Goal: Task Accomplishment & Management: Manage account settings

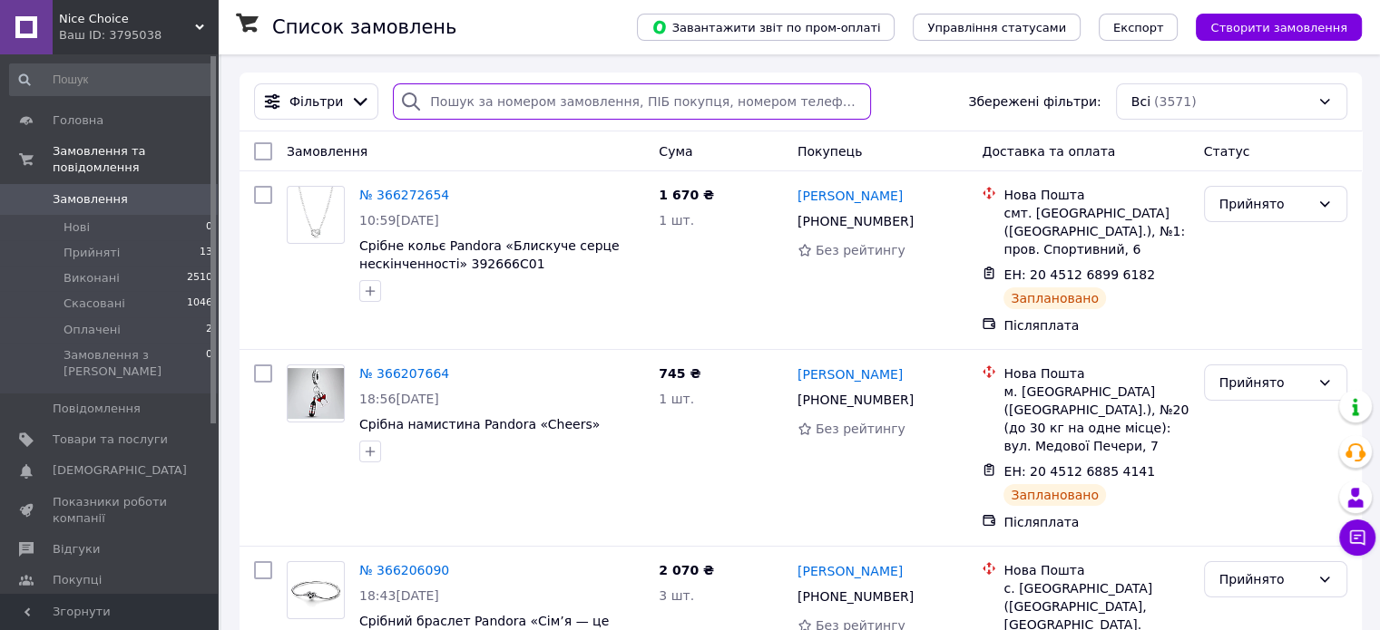
click at [465, 110] on input "search" at bounding box center [632, 101] width 478 height 36
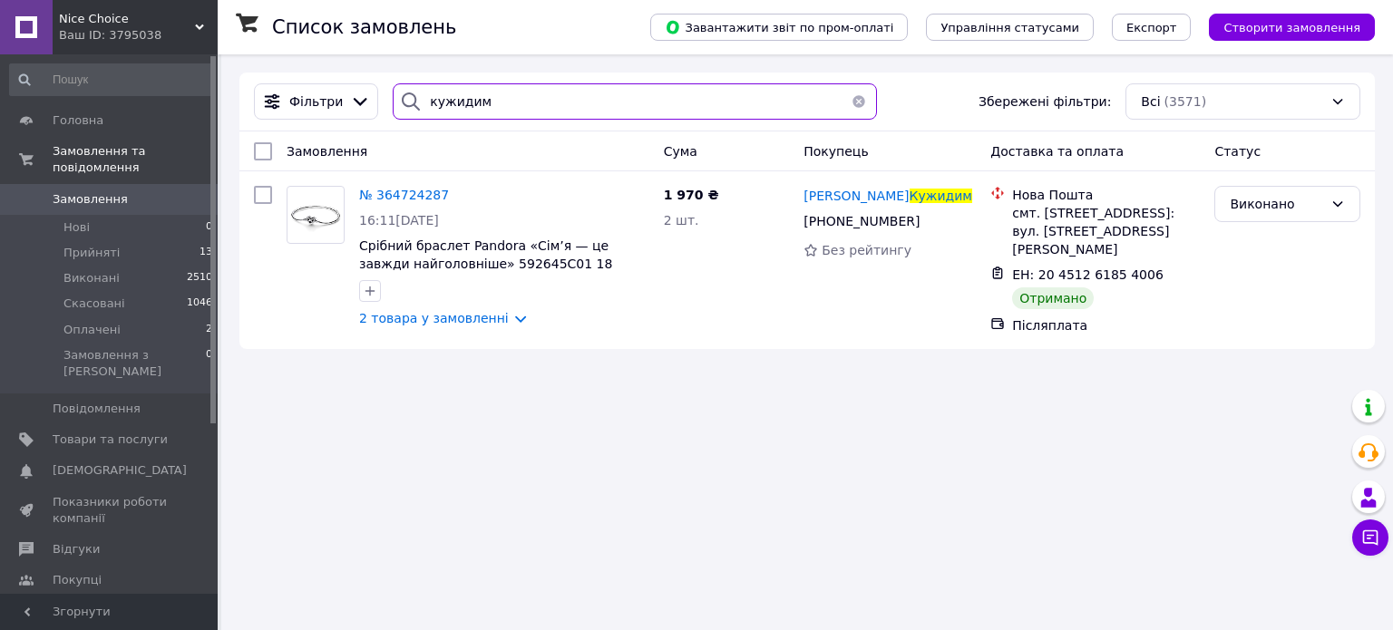
click at [475, 101] on input "кужидим" at bounding box center [634, 101] width 483 height 36
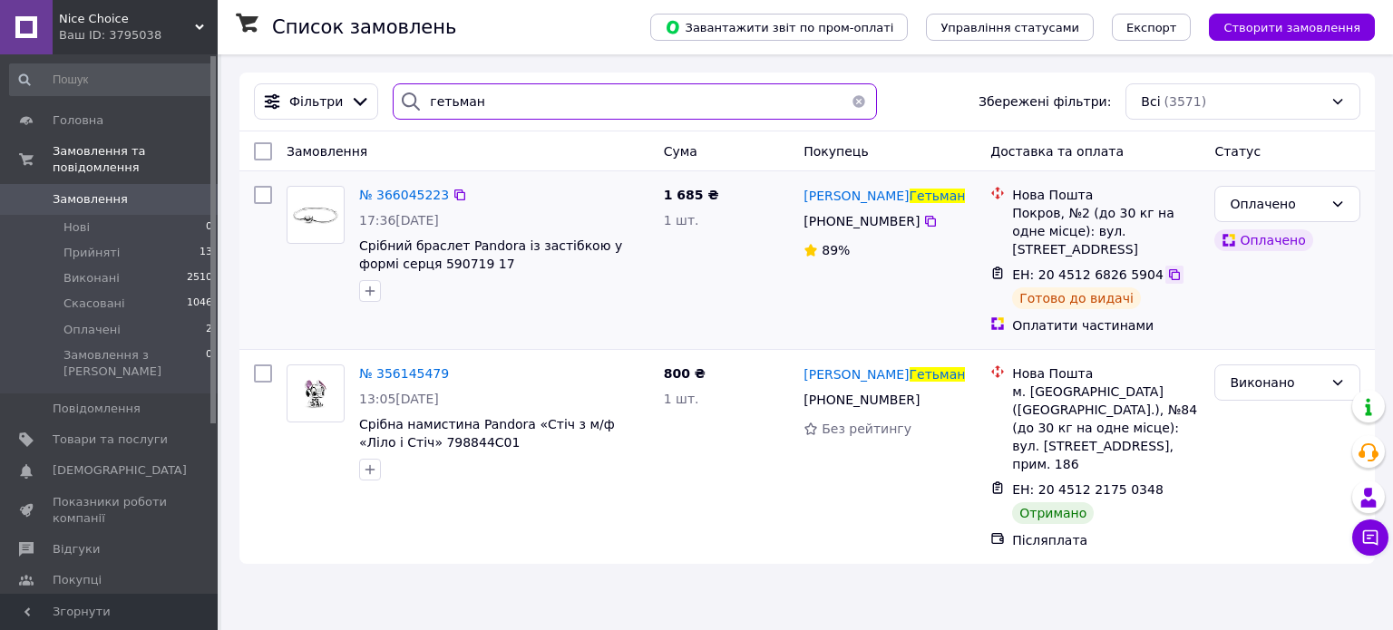
type input "гетьман"
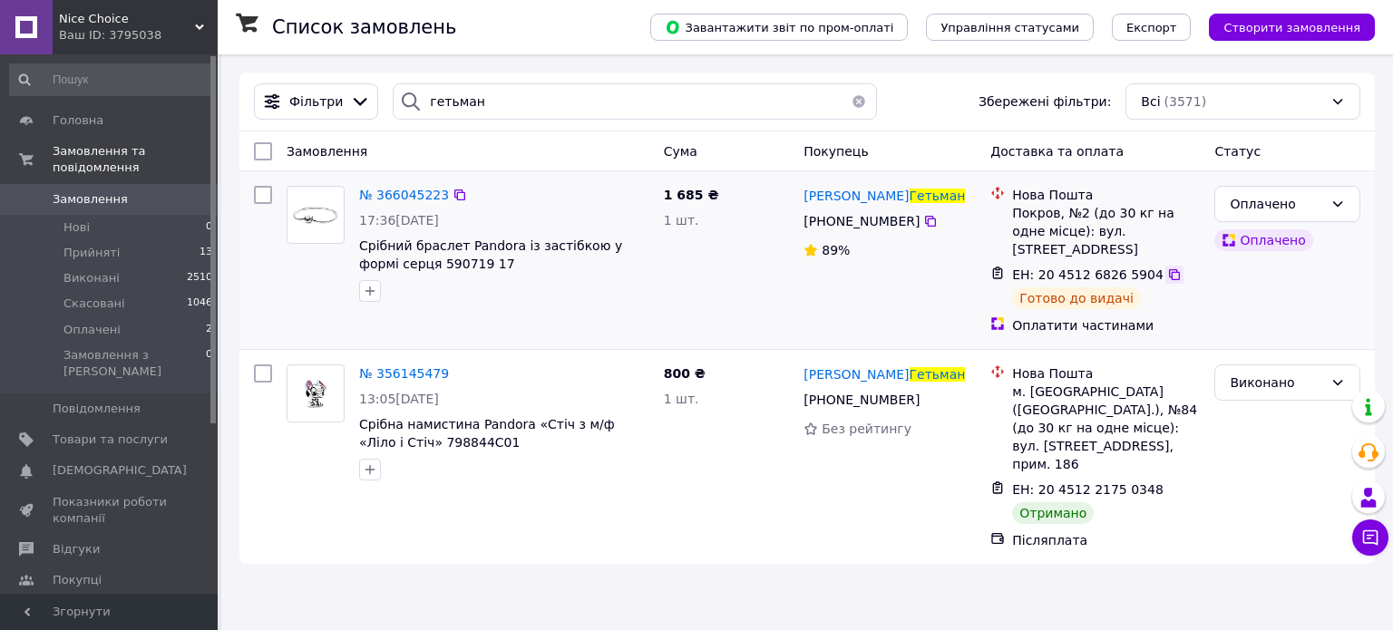
click at [1167, 268] on icon at bounding box center [1174, 275] width 15 height 15
click at [392, 202] on span "№ 366045223" at bounding box center [404, 195] width 90 height 15
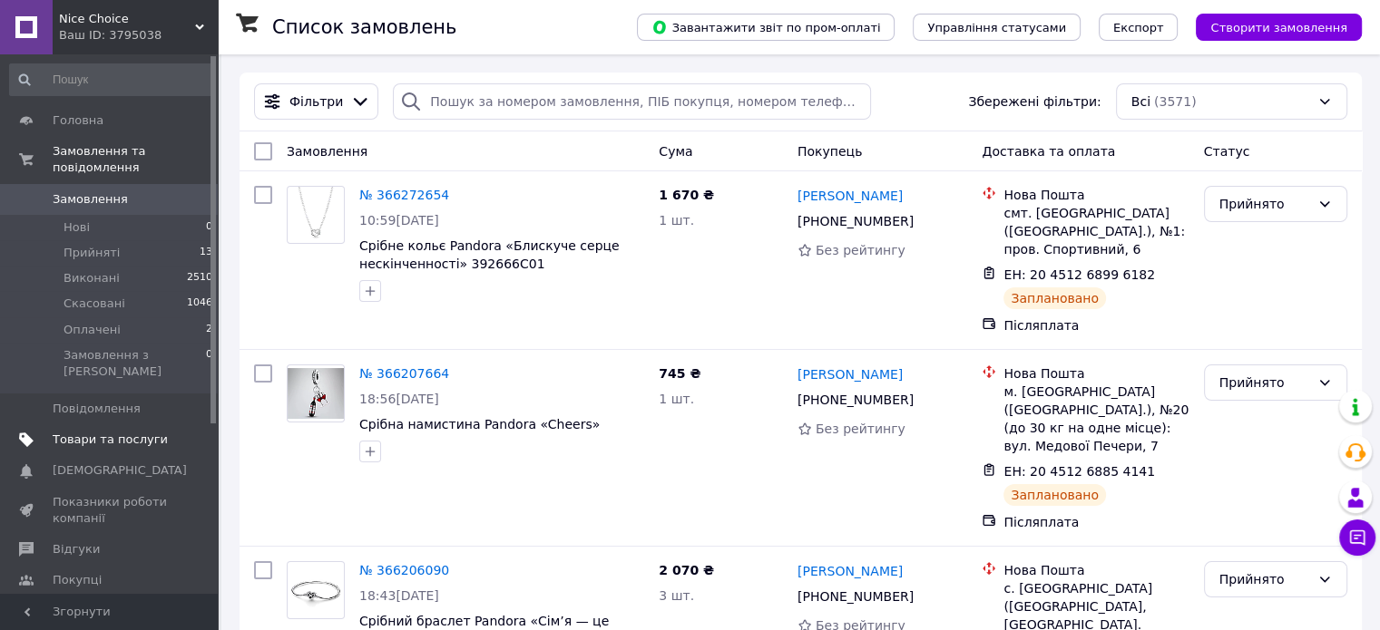
click at [87, 432] on span "Товари та послуги" at bounding box center [110, 440] width 115 height 16
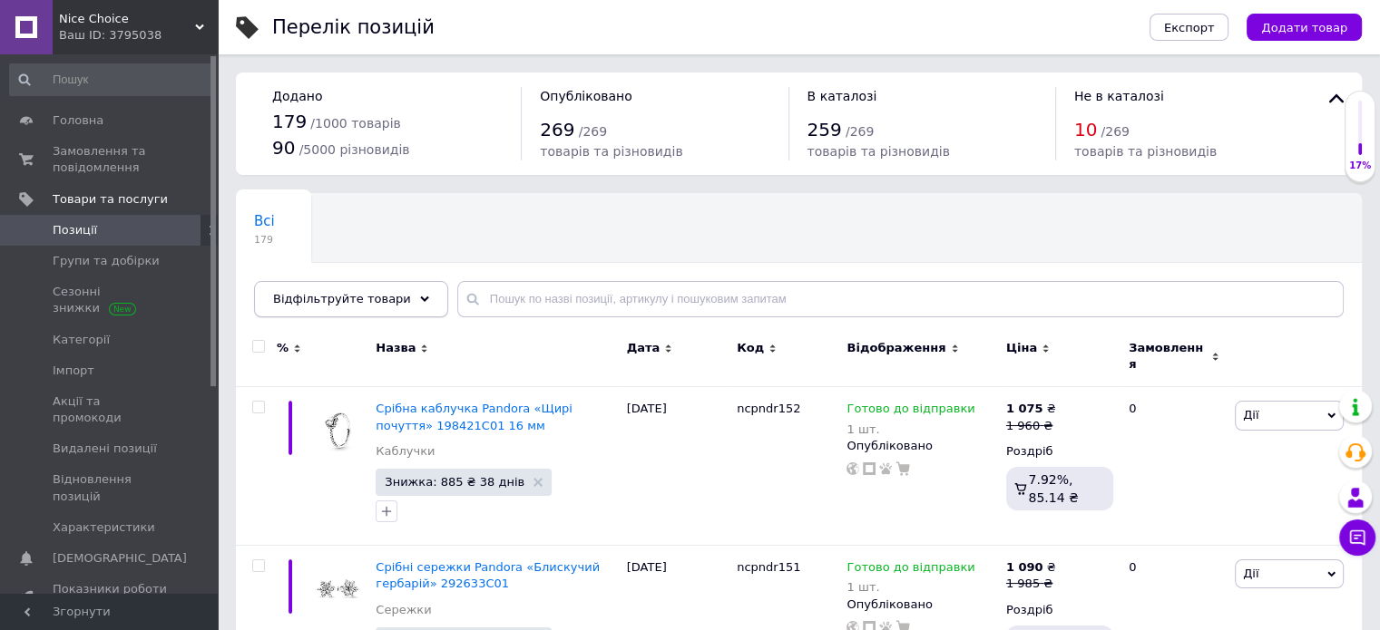
click at [370, 292] on span "Відфільтруйте товари" at bounding box center [342, 299] width 138 height 14
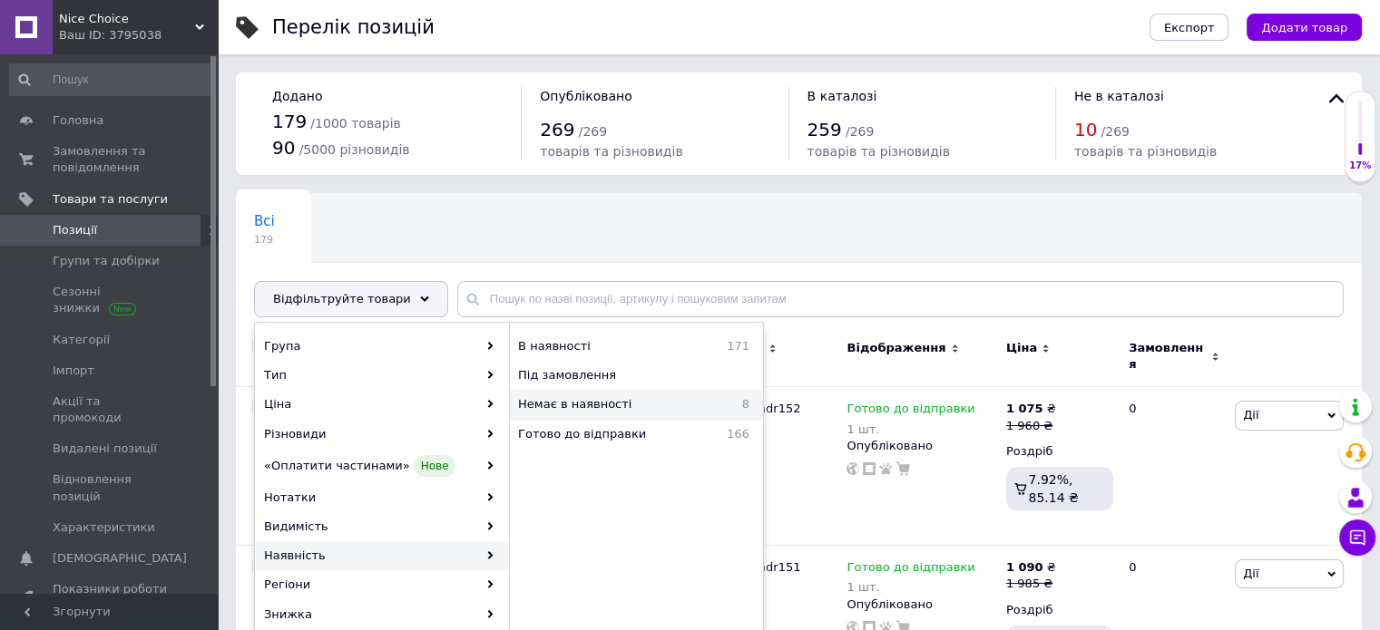
click at [588, 398] on span "Немає в наявності" at bounding box center [619, 404] width 202 height 16
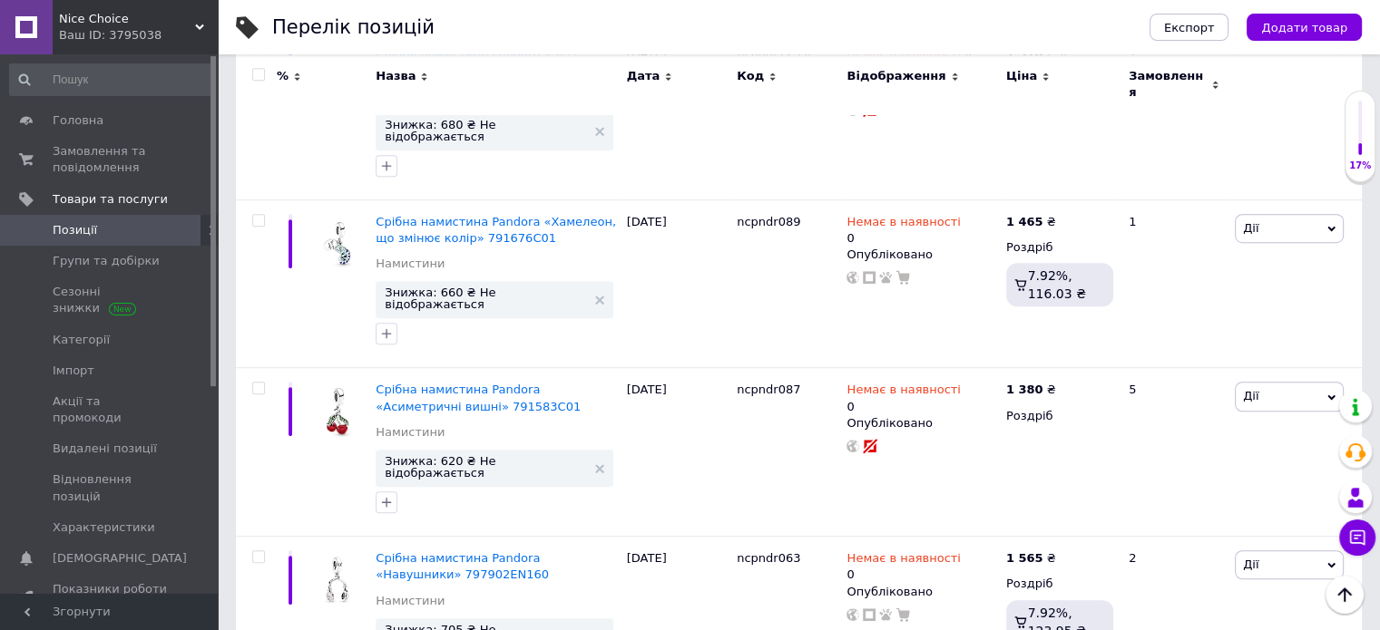
scroll to position [1078, 0]
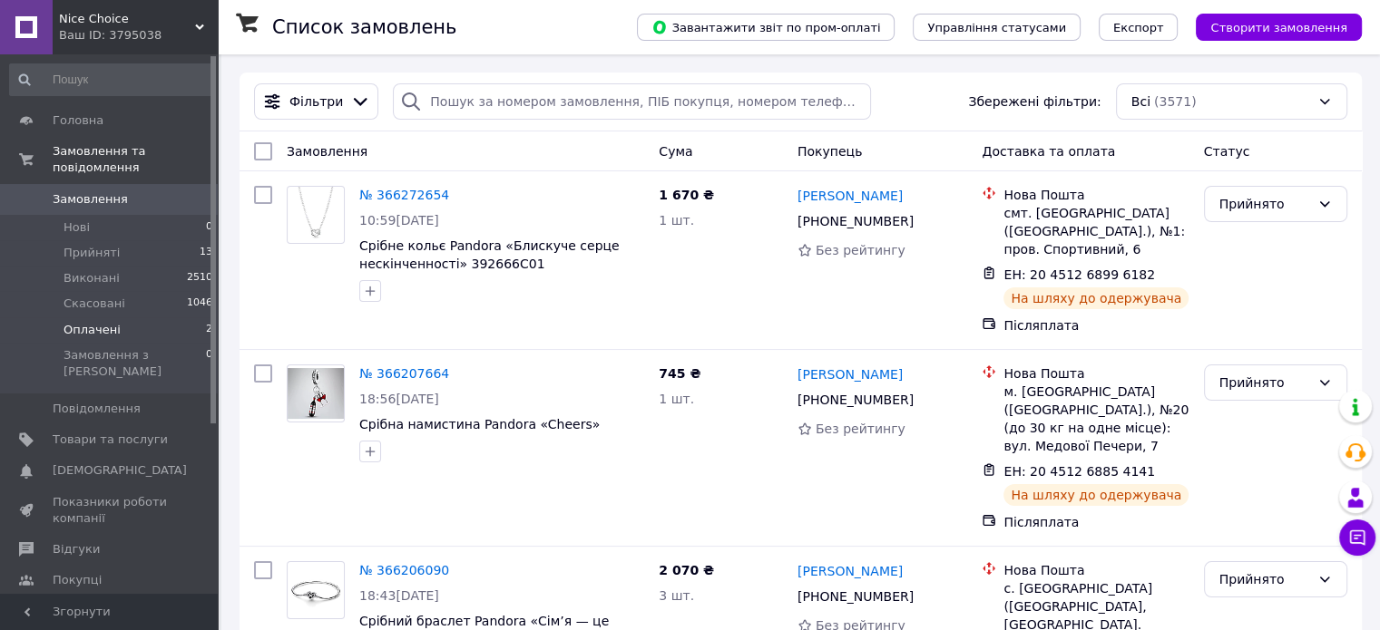
click at [109, 322] on span "Оплачені" at bounding box center [91, 330] width 57 height 16
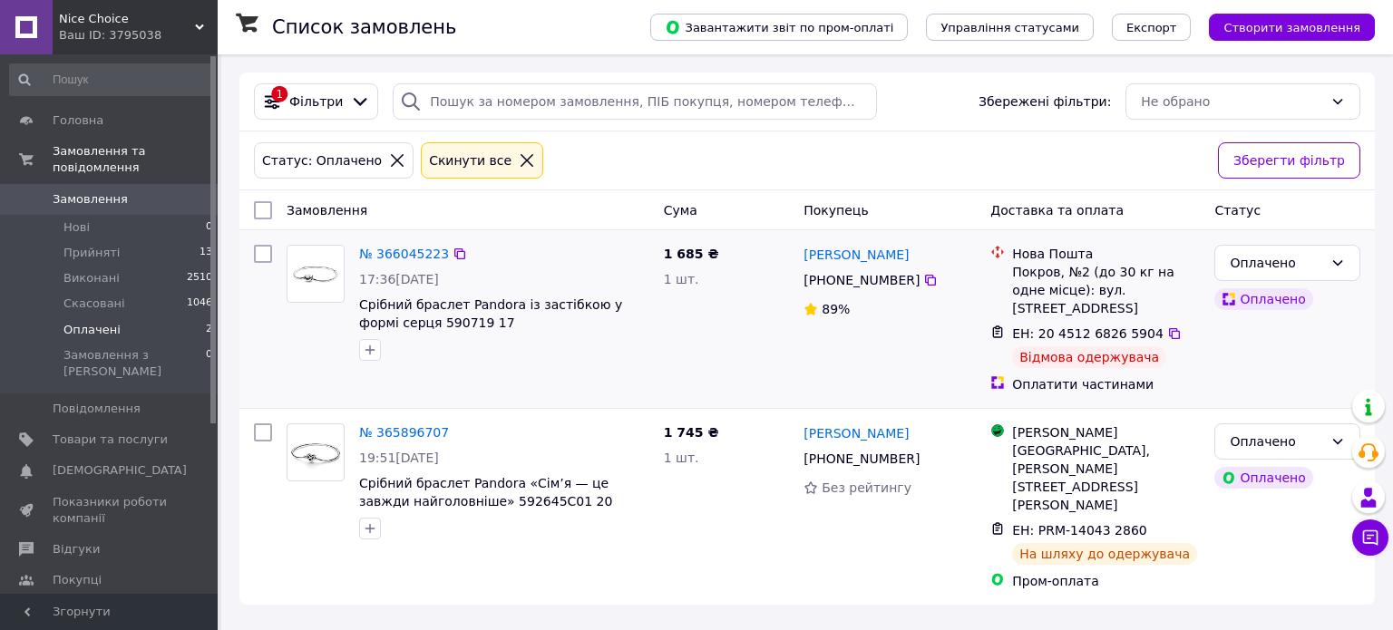
drag, startPoint x: 917, startPoint y: 253, endPoint x: 782, endPoint y: 249, distance: 135.2
click at [776, 249] on div "№ 366045223 17:36, 10.10.2025 Срібний браслет Pandora із застібкою у формі серц…" at bounding box center [807, 319] width 1121 height 163
click at [782, 249] on div "1 685 ₴ 1 шт." at bounding box center [727, 319] width 141 height 163
click at [951, 247] on div "[PERSON_NAME]" at bounding box center [890, 254] width 176 height 23
drag, startPoint x: 917, startPoint y: 258, endPoint x: 792, endPoint y: 258, distance: 125.2
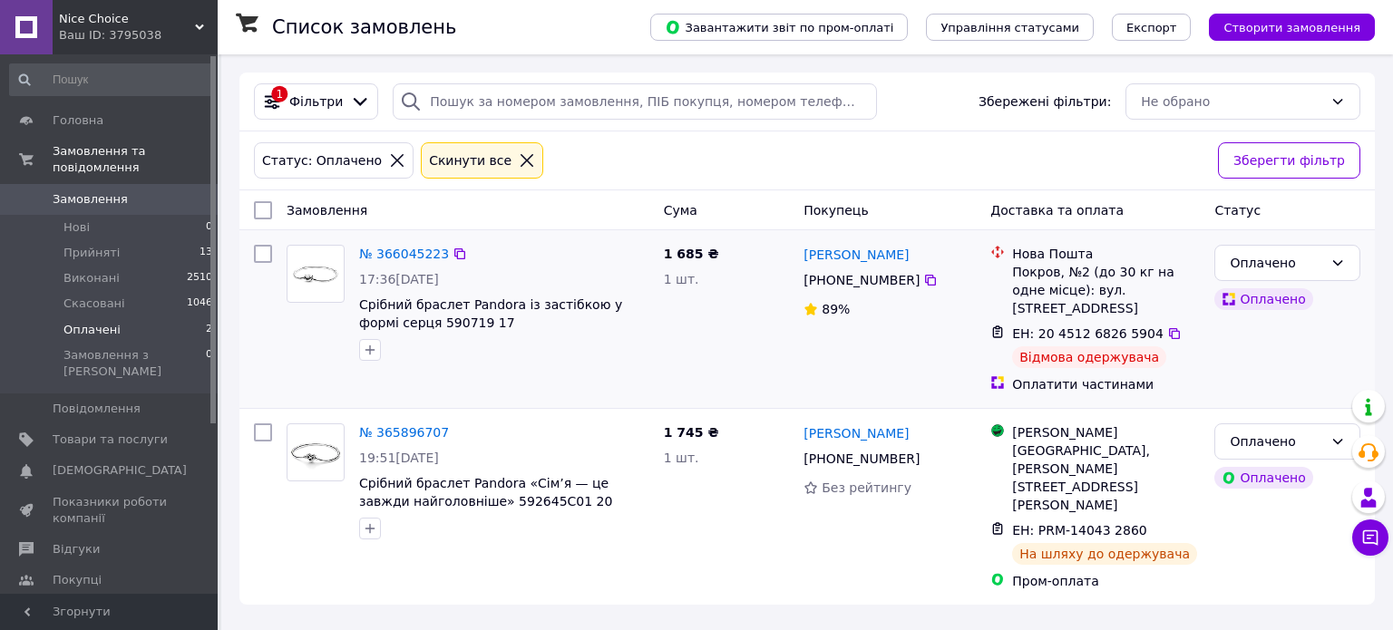
click at [792, 258] on div "№ 366045223 17:36, 10.10.2025 Срібний браслет Pandora із застібкою у формі серц…" at bounding box center [807, 319] width 1121 height 163
click at [915, 246] on div "[PERSON_NAME]" at bounding box center [890, 254] width 176 height 23
drag, startPoint x: 907, startPoint y: 253, endPoint x: 798, endPoint y: 253, distance: 108.8
click at [798, 253] on div "Анатолій Гетьман +380 50 981 13 93 89%" at bounding box center [889, 319] width 187 height 163
copy link "[PERSON_NAME]"
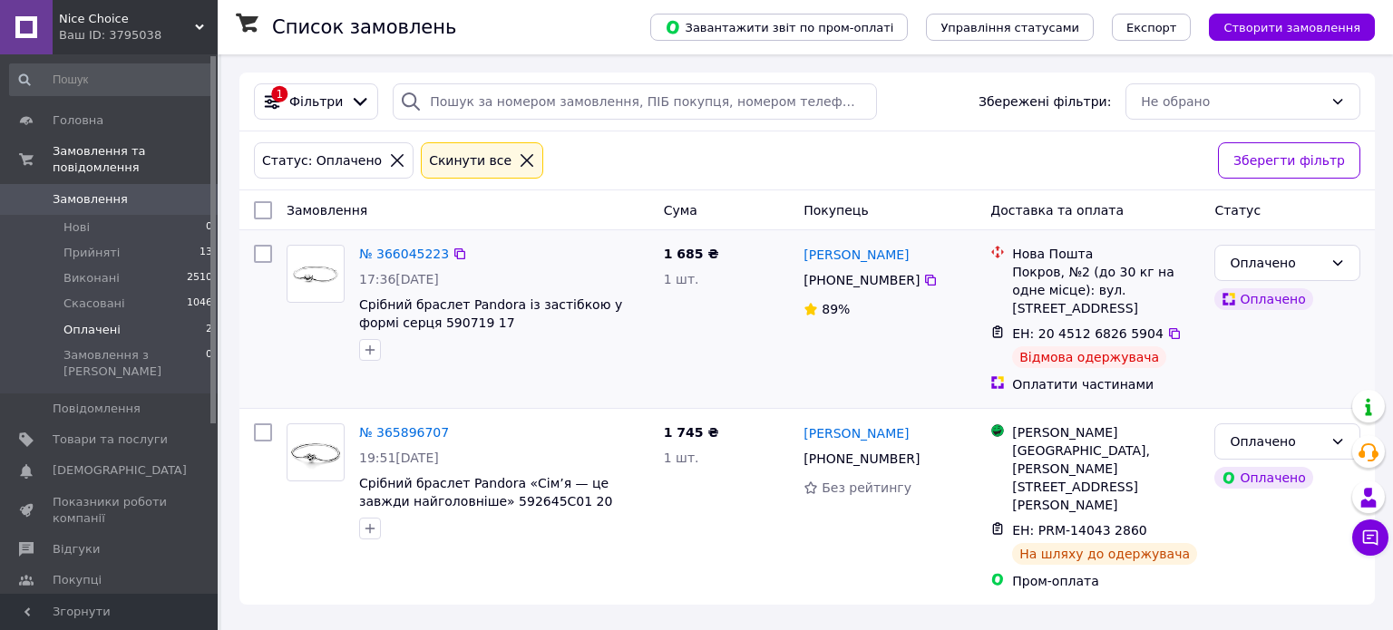
click at [1084, 346] on div "Відмова одержувача" at bounding box center [1089, 357] width 154 height 22
copy ul "Відмова одержувача"
click at [1234, 271] on div "Оплачено" at bounding box center [1276, 263] width 93 height 20
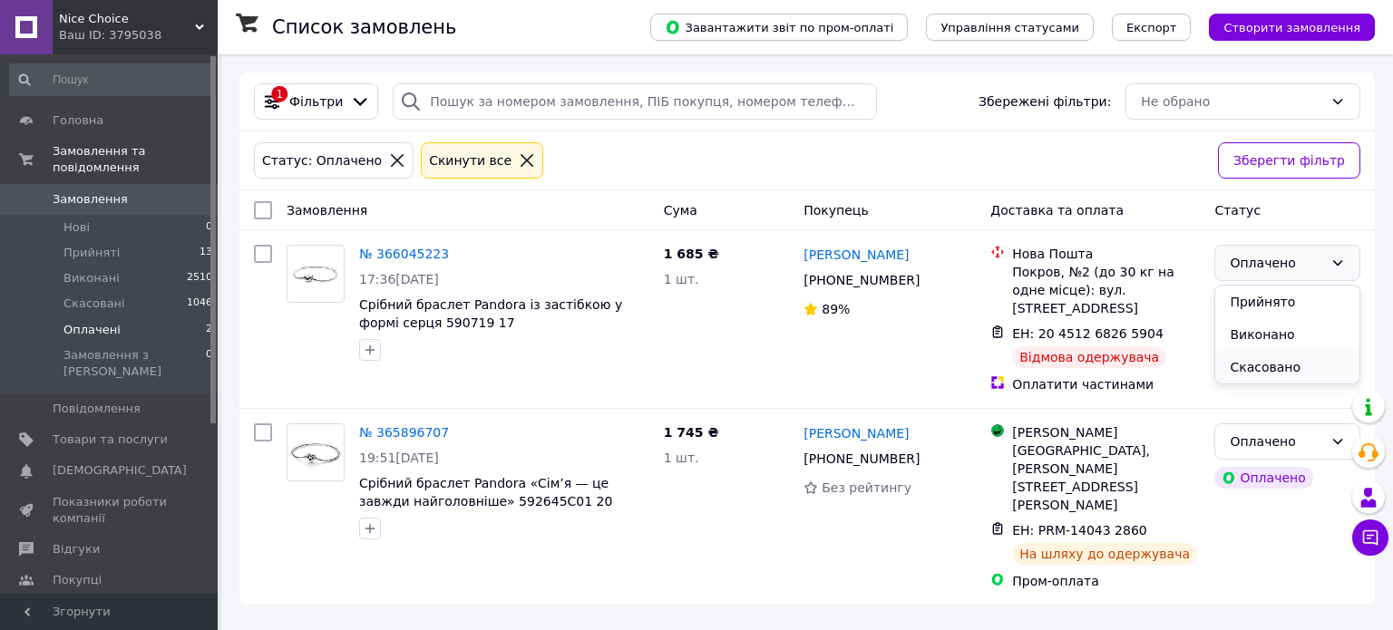
click at [1263, 359] on li "Скасовано" at bounding box center [1287, 367] width 144 height 33
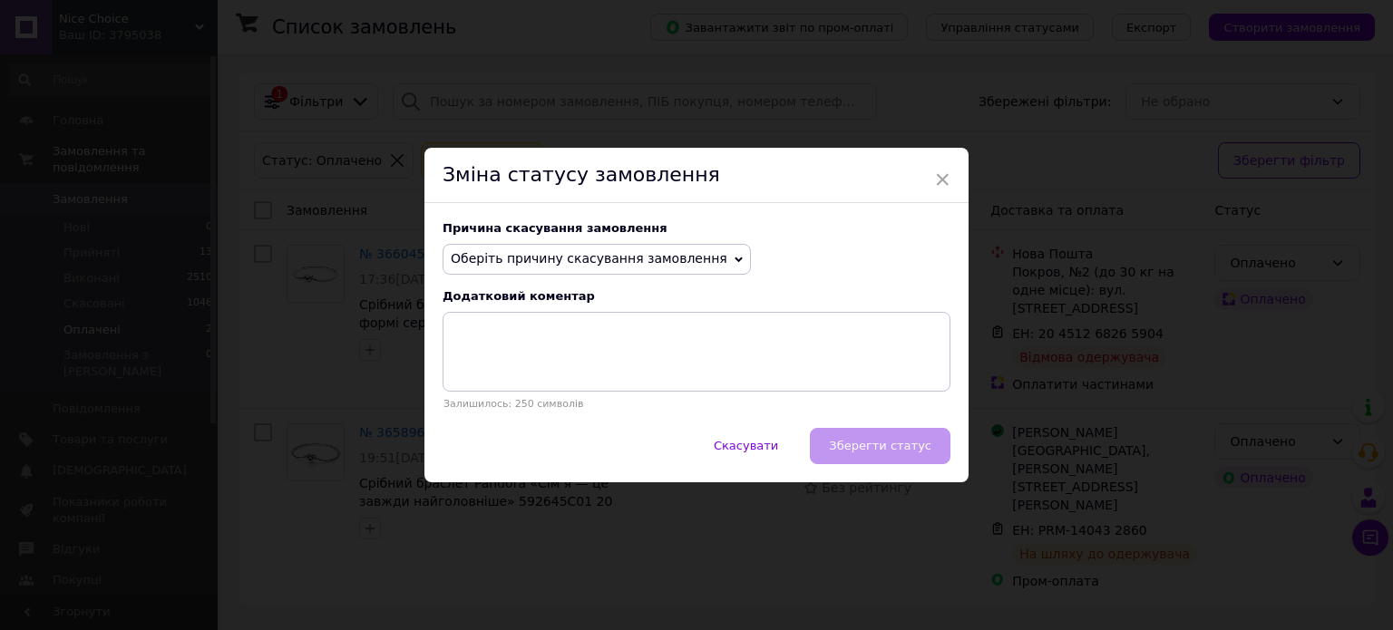
click at [672, 262] on span "Оберіть причину скасування замовлення" at bounding box center [589, 258] width 277 height 15
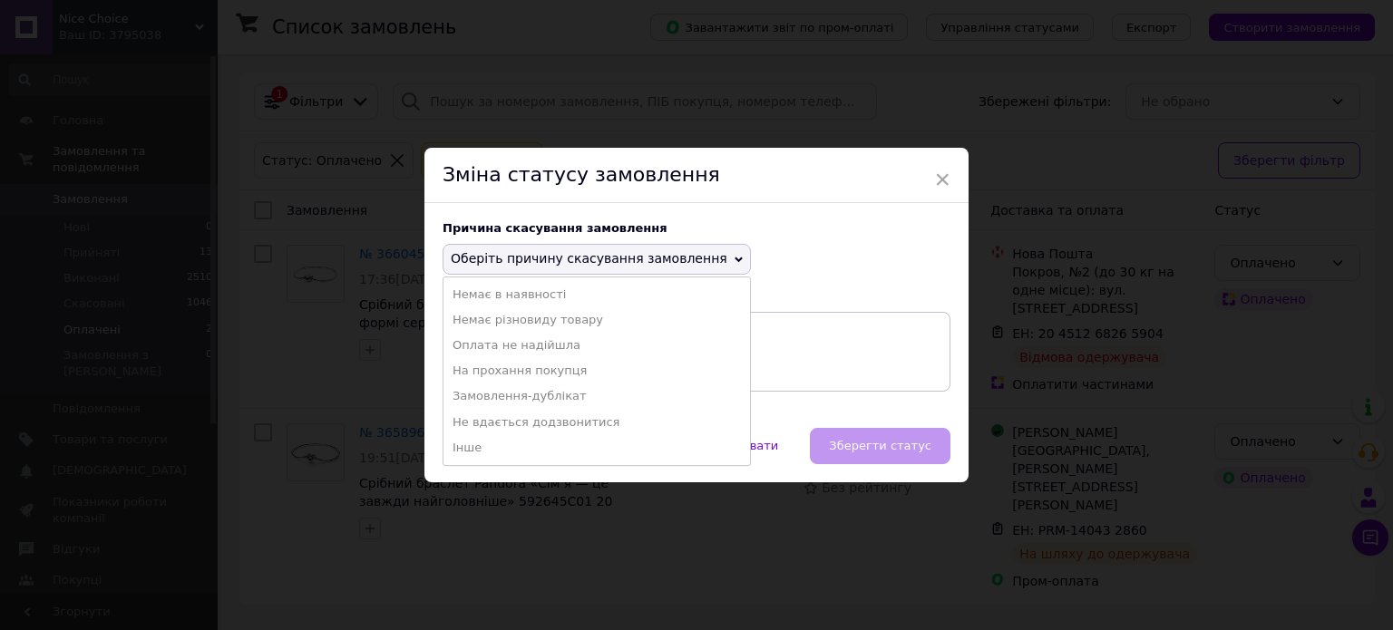
drag, startPoint x: 526, startPoint y: 440, endPoint x: 542, endPoint y: 434, distance: 17.5
click at [525, 440] on li "Інше" at bounding box center [597, 447] width 307 height 25
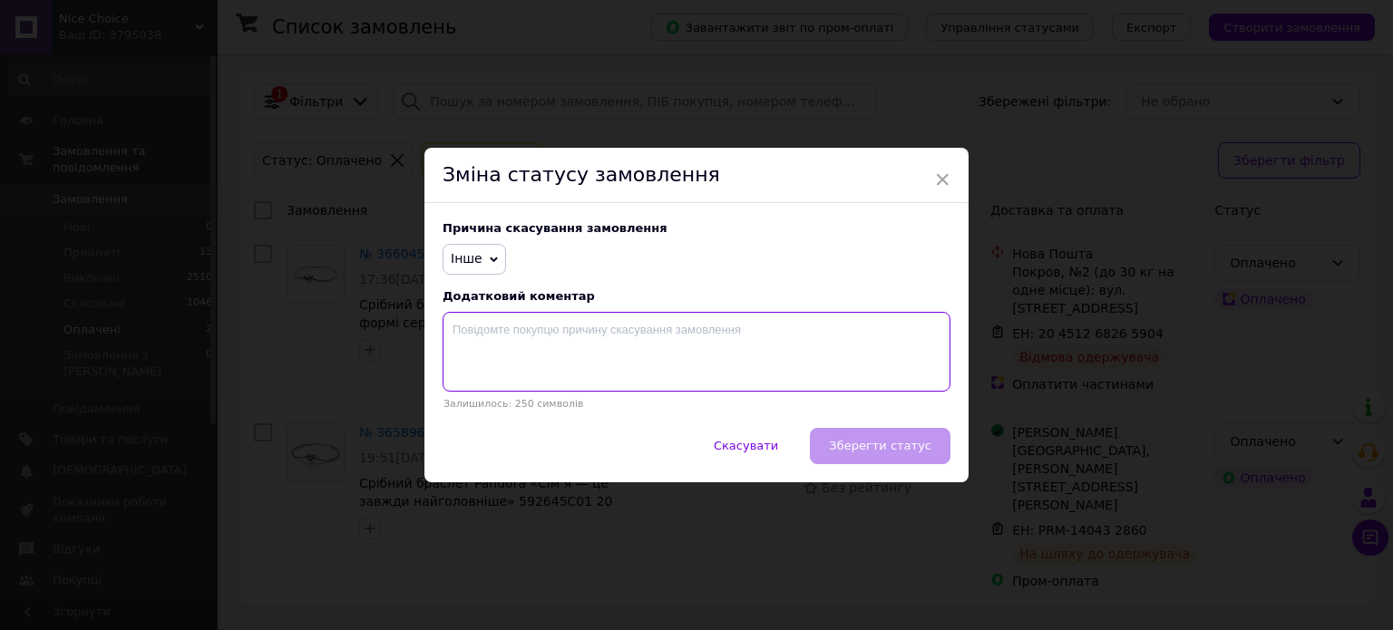
click at [669, 362] on textarea at bounding box center [697, 352] width 508 height 80
paste textarea "Відмова одержувача"
type textarea "Відмова одержувача"
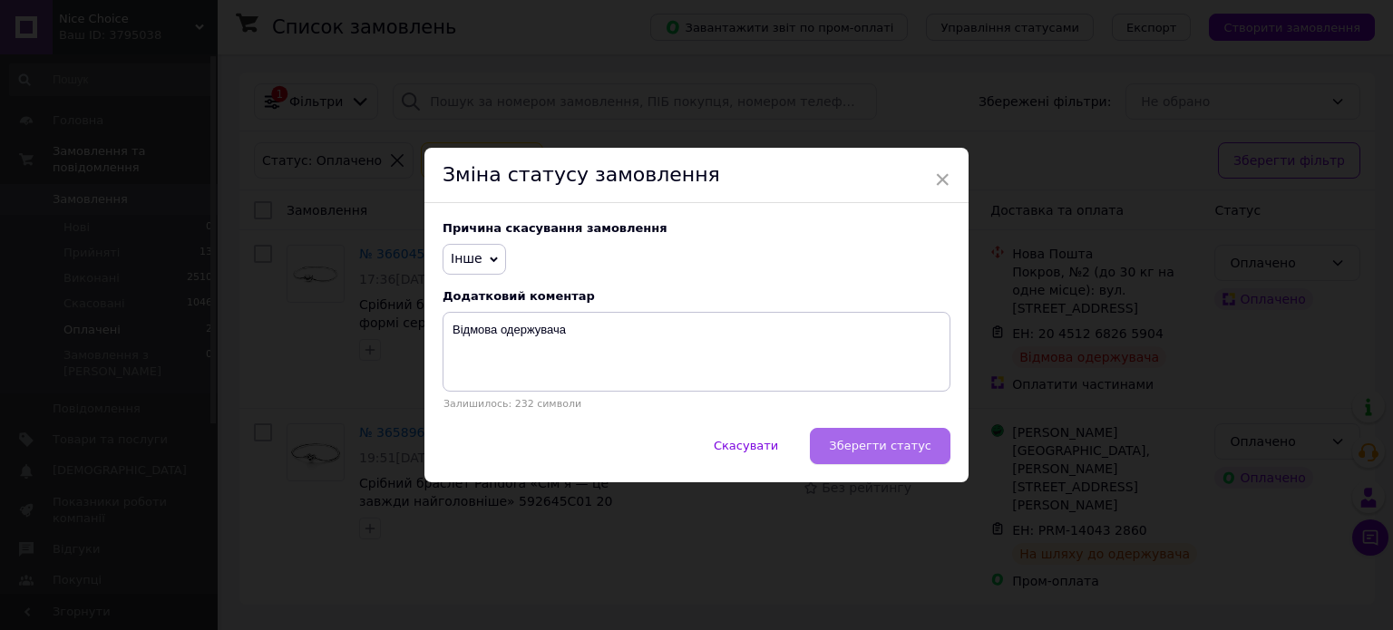
click at [900, 446] on span "Зберегти статус" at bounding box center [880, 446] width 102 height 14
